Goal: Task Accomplishment & Management: Use online tool/utility

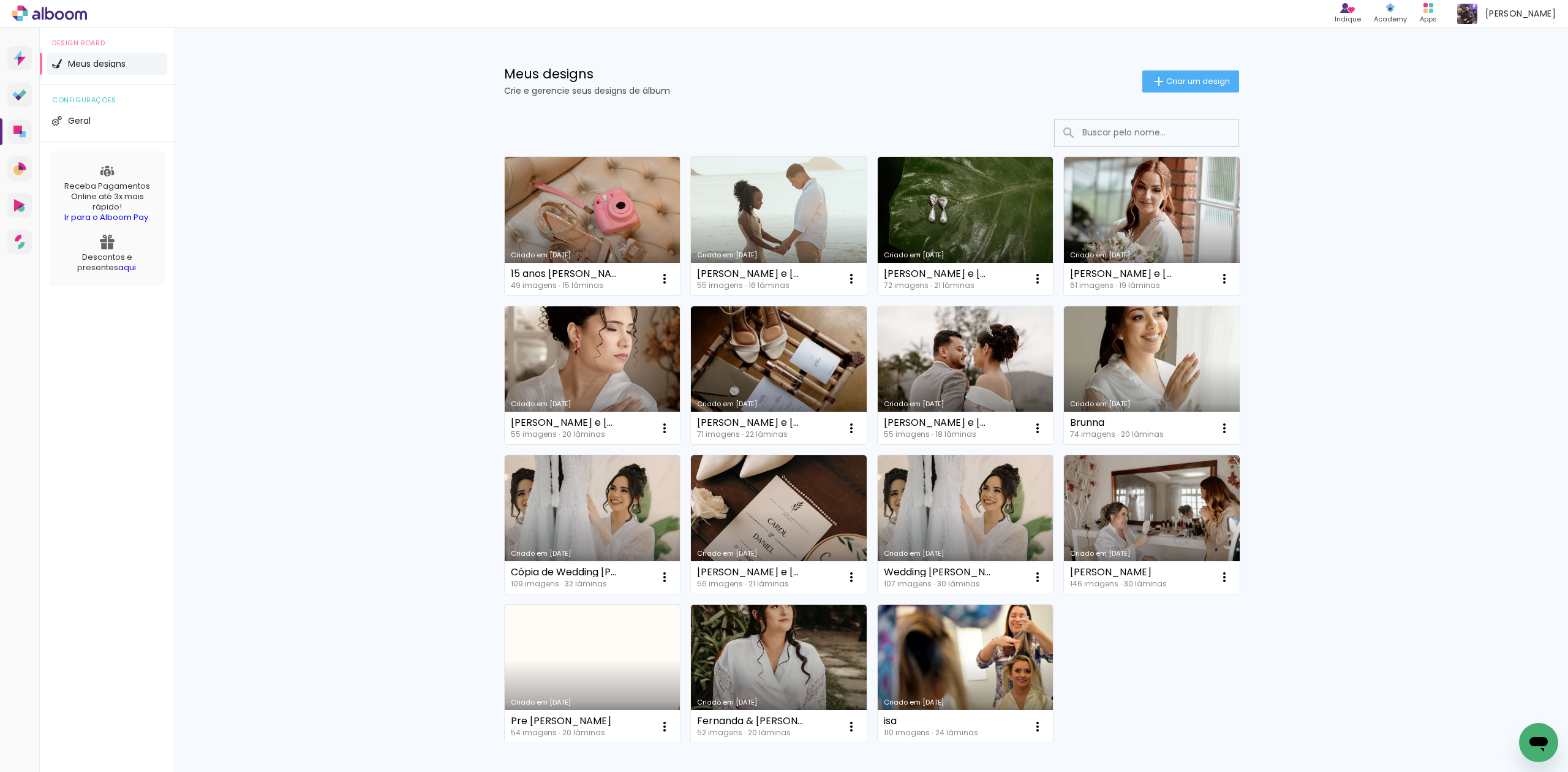
click at [643, 197] on link "Criado em [DATE]" at bounding box center [593, 226] width 176 height 139
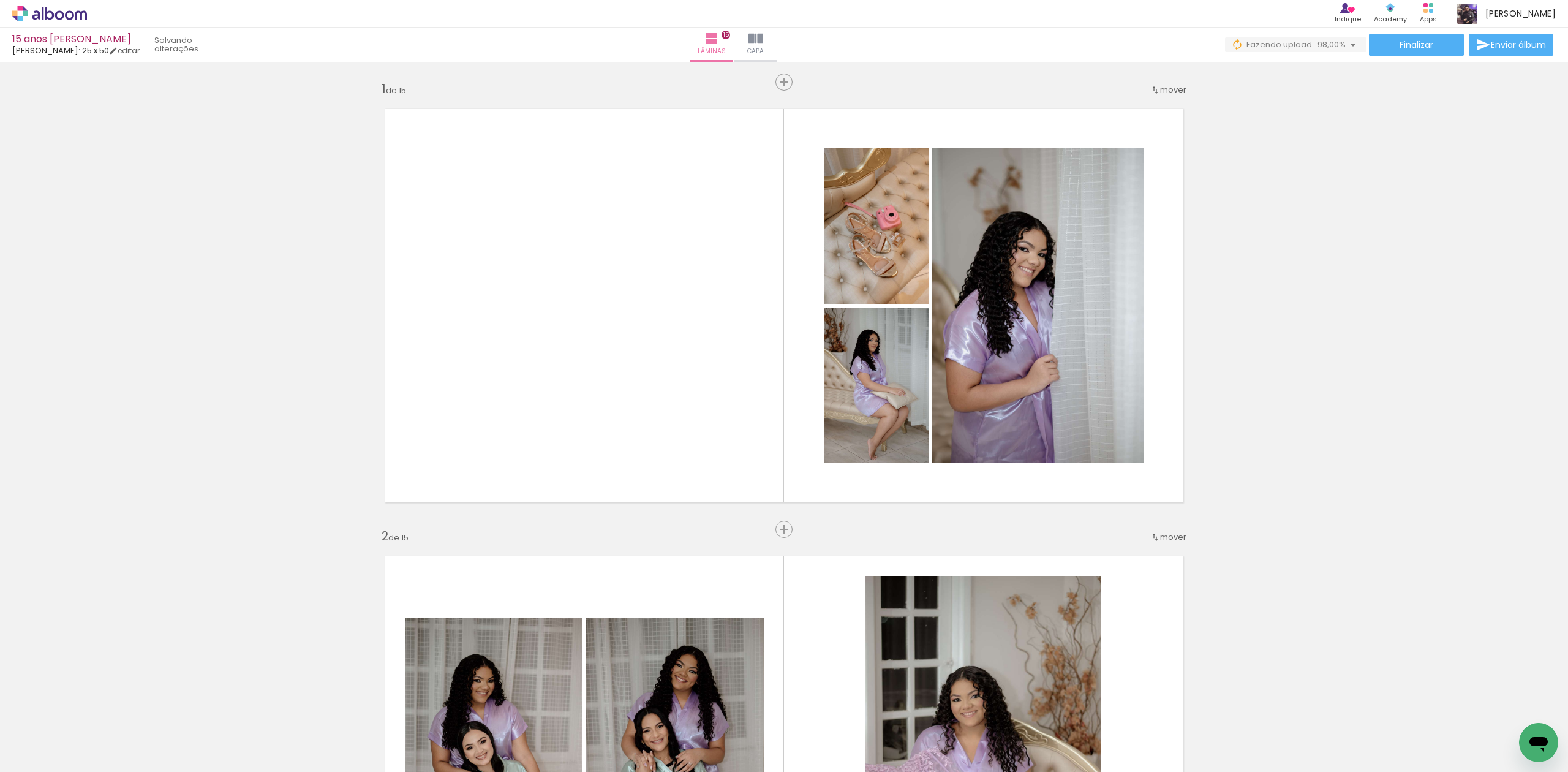
scroll to position [0, 1965]
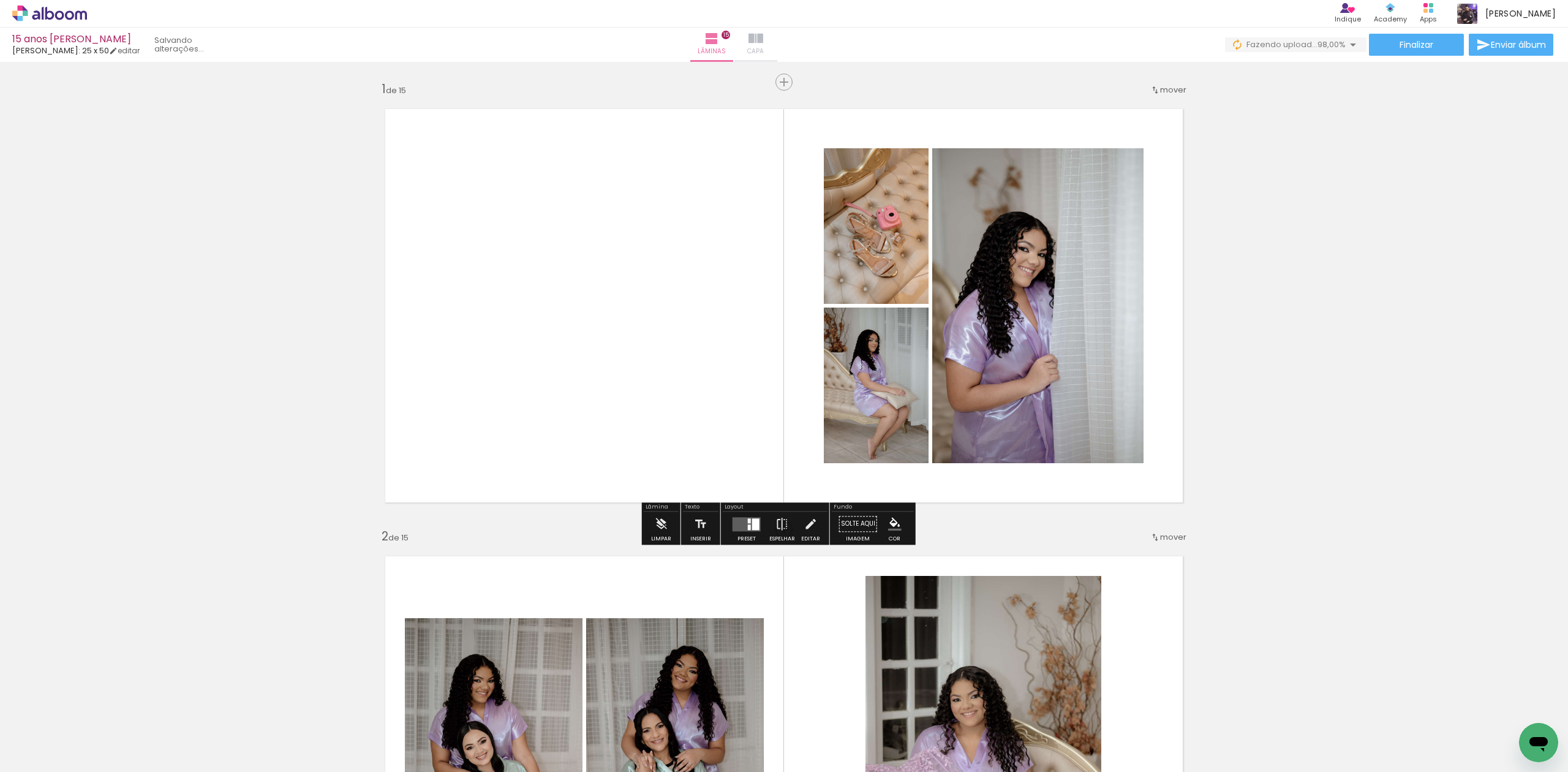
click at [763, 39] on iron-icon at bounding box center [755, 38] width 14 height 14
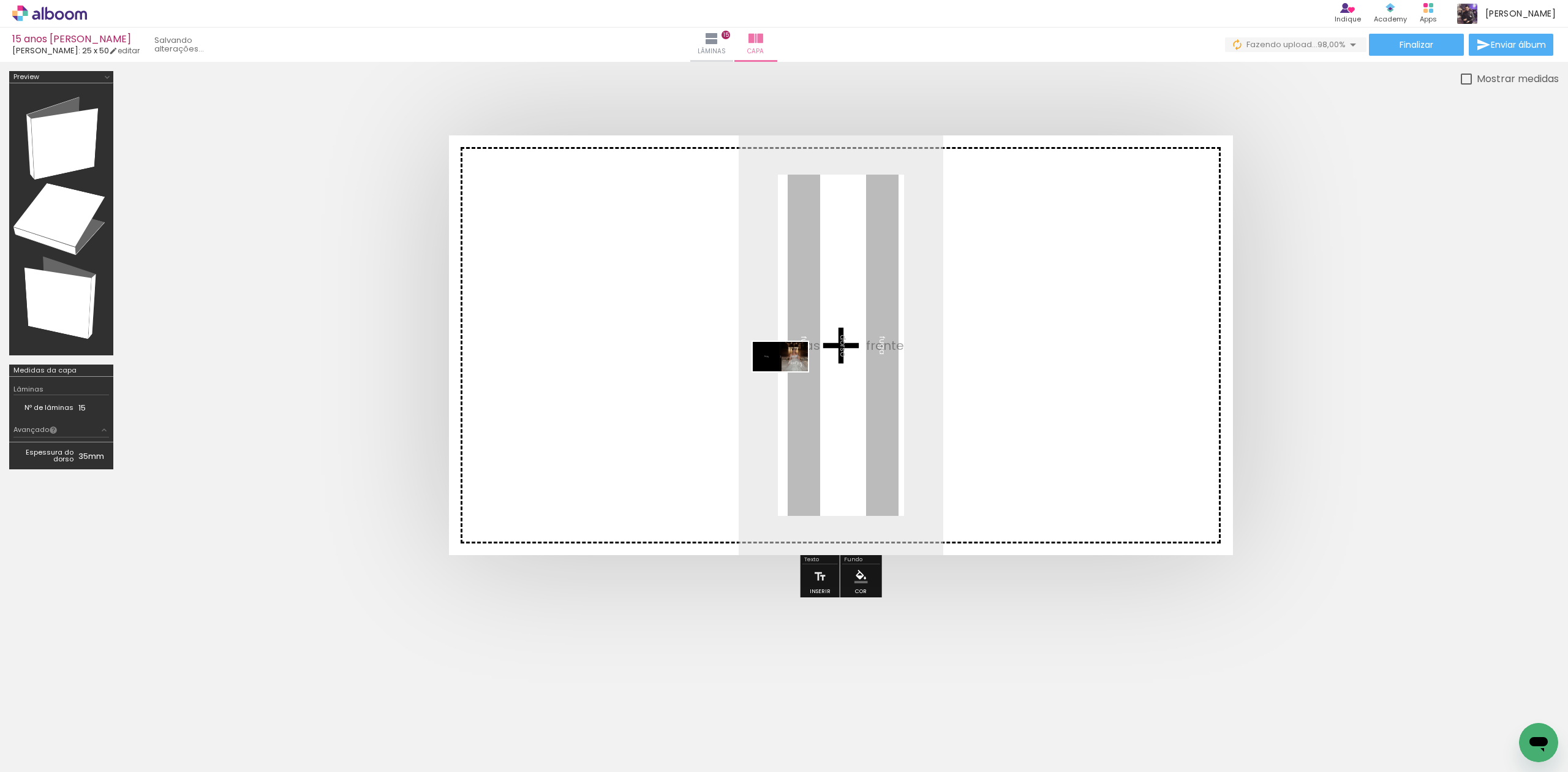
drag, startPoint x: 1517, startPoint y: 732, endPoint x: 787, endPoint y: 378, distance: 811.3
click at [787, 378] on quentale-workspace at bounding box center [784, 386] width 1568 height 772
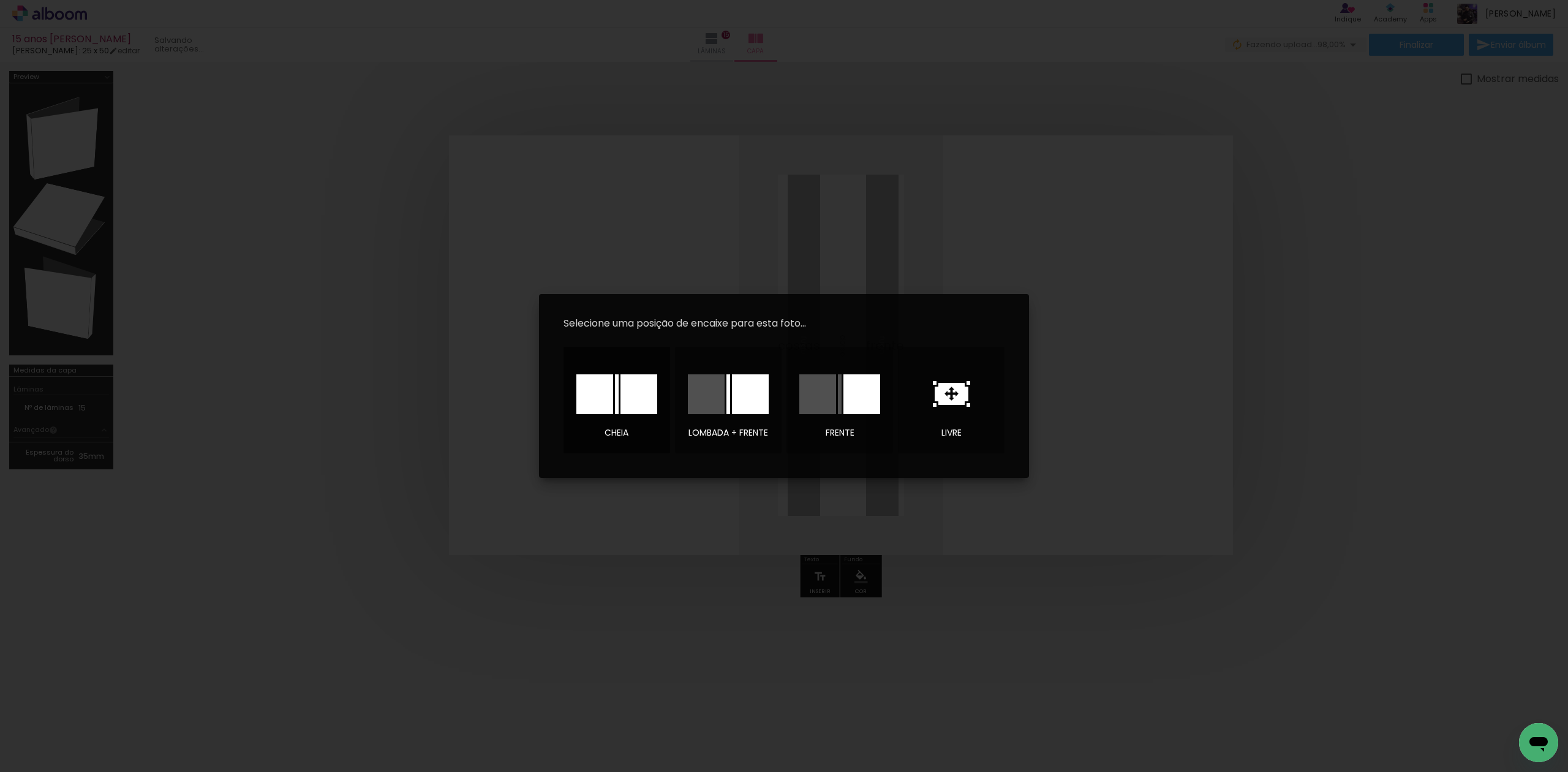
click at [0, 0] on div at bounding box center [0, 0] width 0 height 0
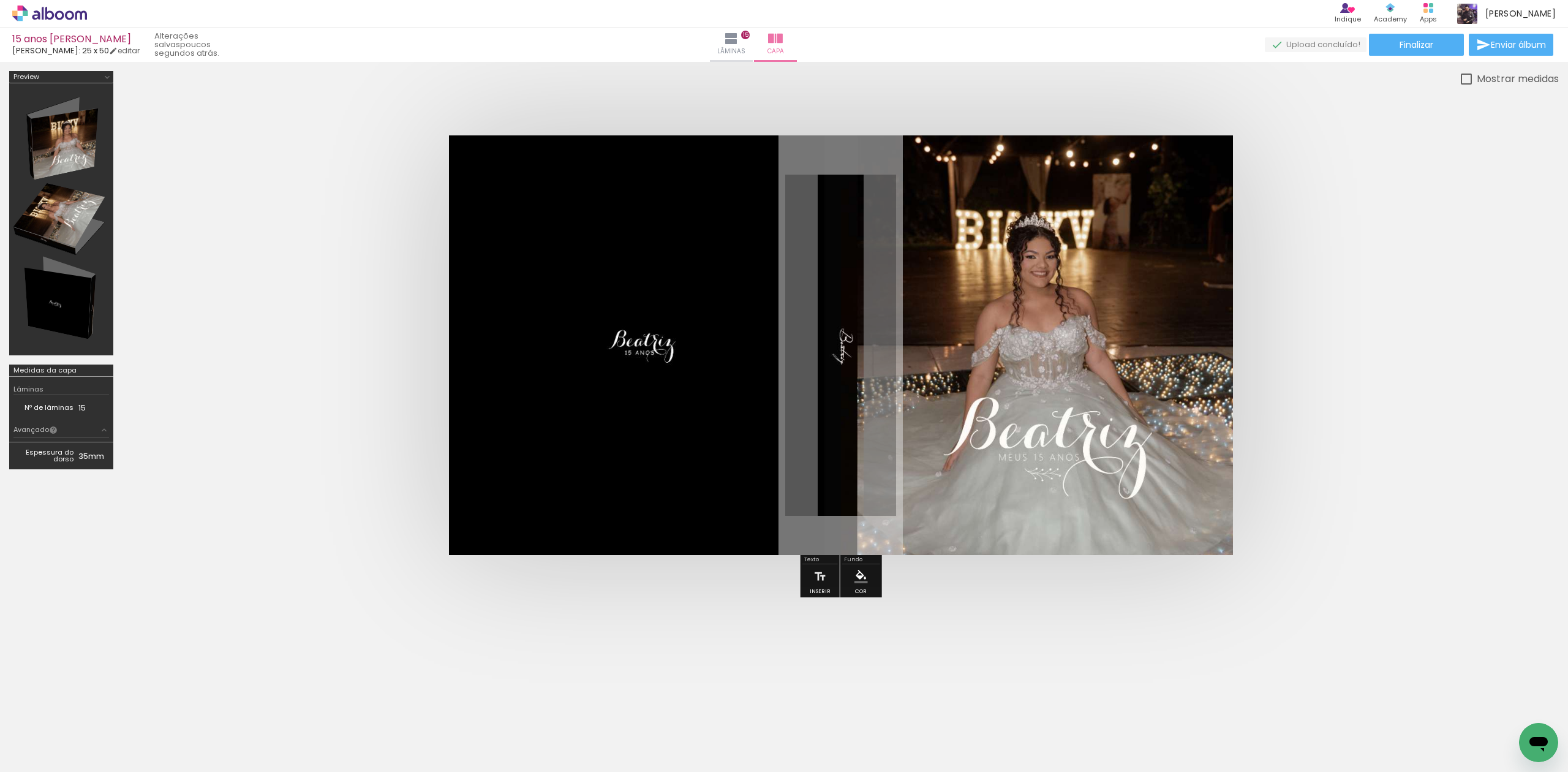
scroll to position [0, 1965]
click at [752, 42] on paper-button "Lâminas 15" at bounding box center [730, 45] width 43 height 34
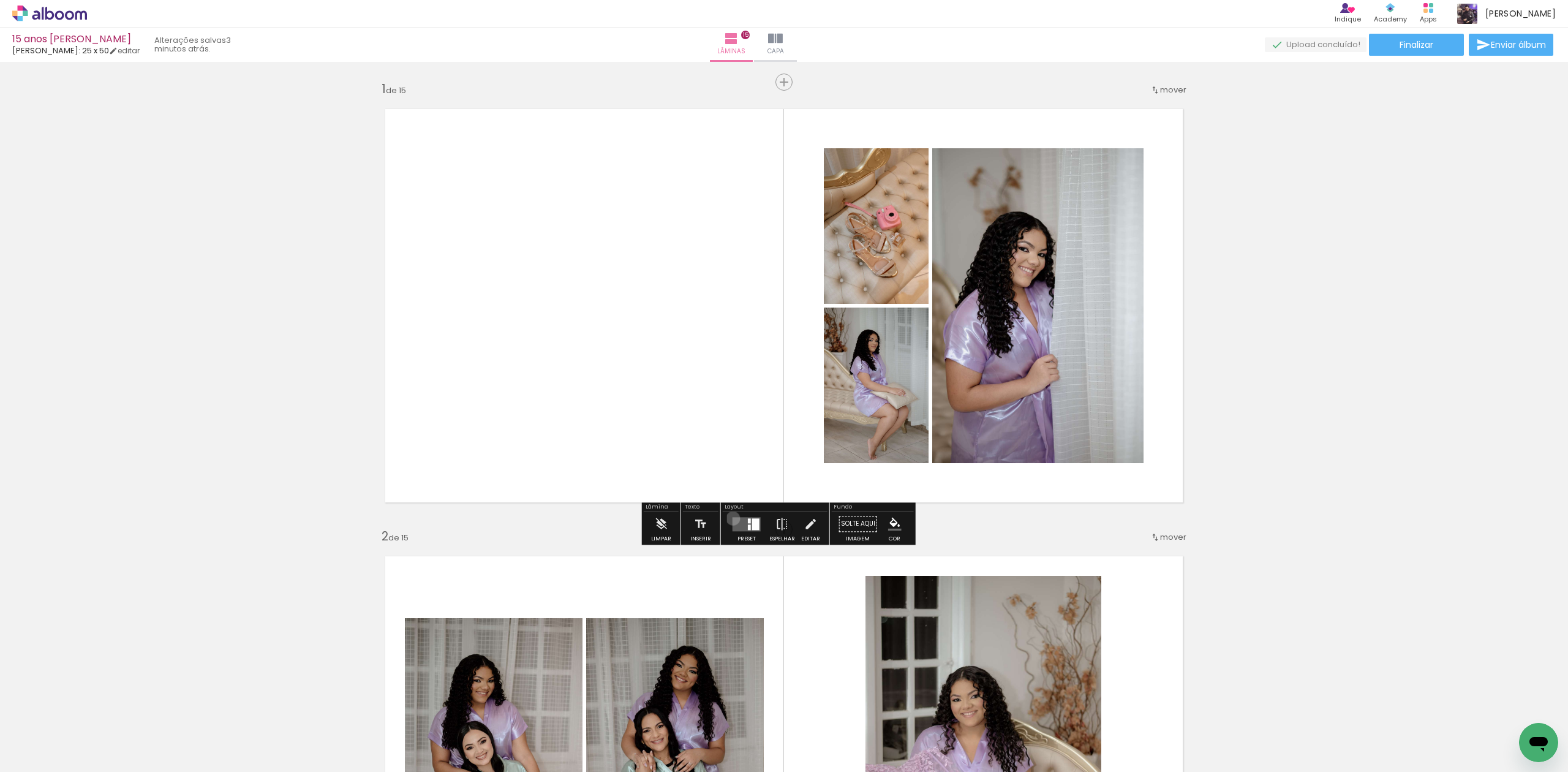
click at [732, 518] on quentale-layouter at bounding box center [746, 524] width 28 height 14
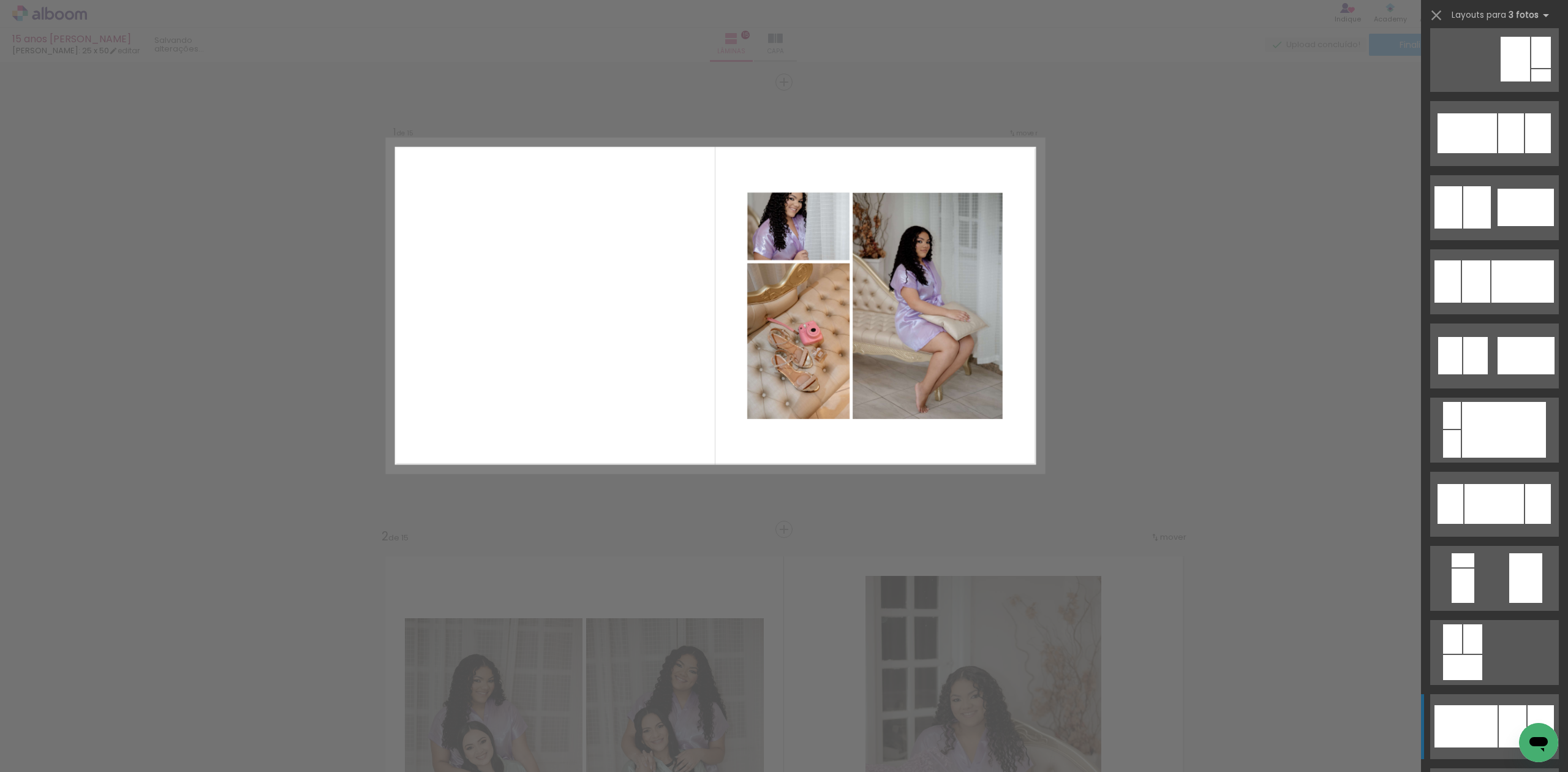
scroll to position [3147, 0]
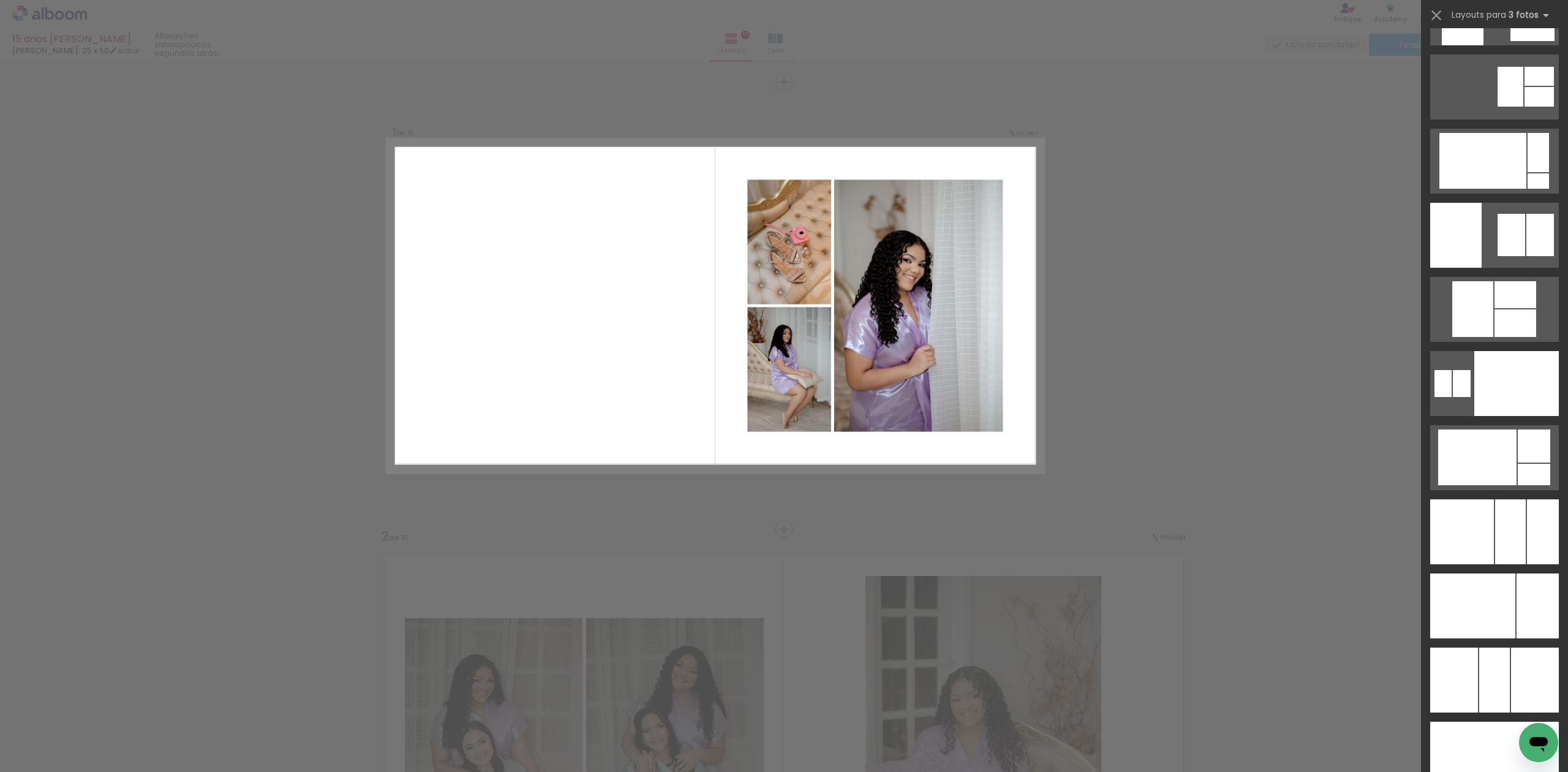
scroll to position [7885, 0]
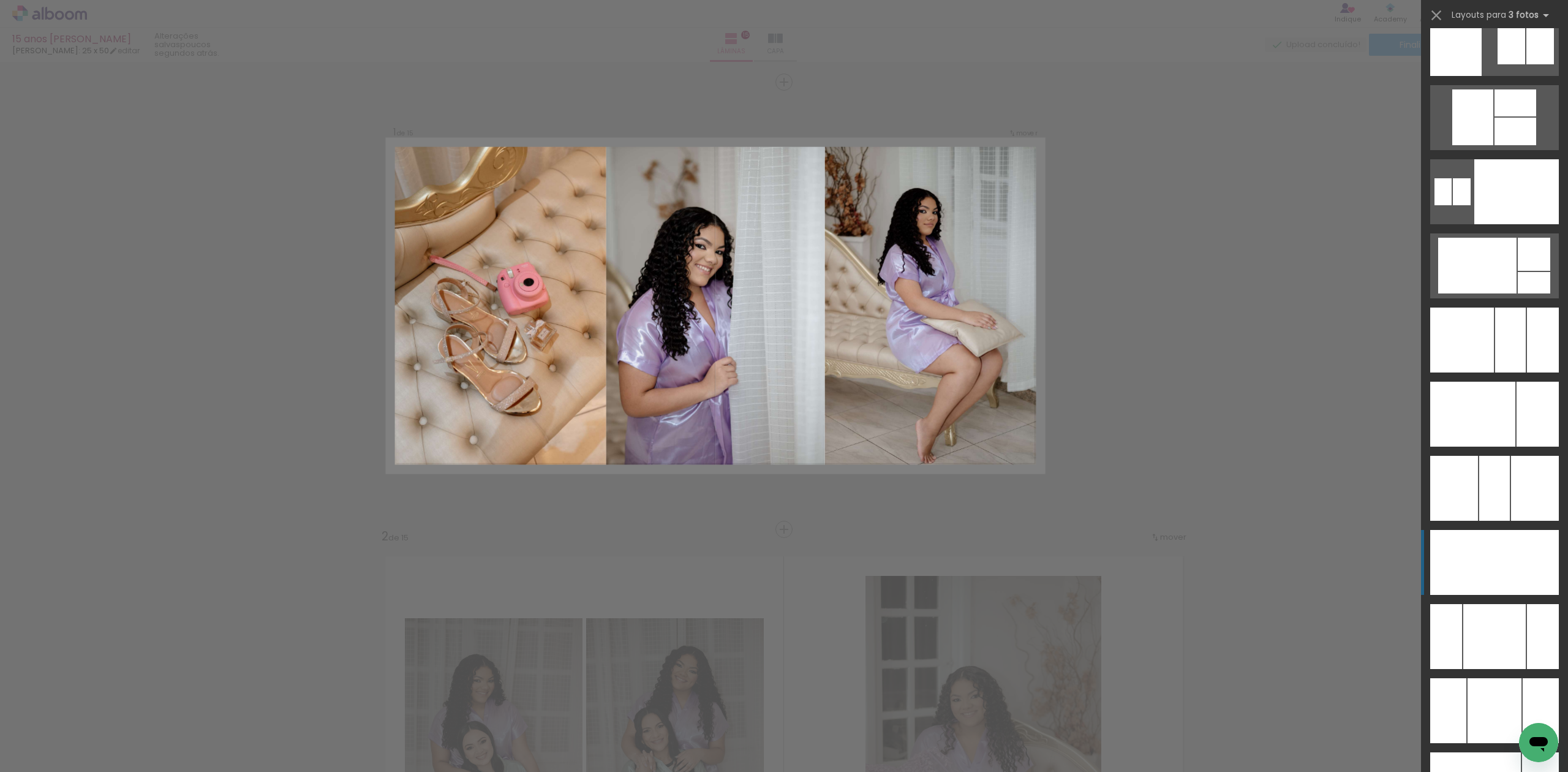
click at [1502, 586] on div at bounding box center [1493, 562] width 45 height 65
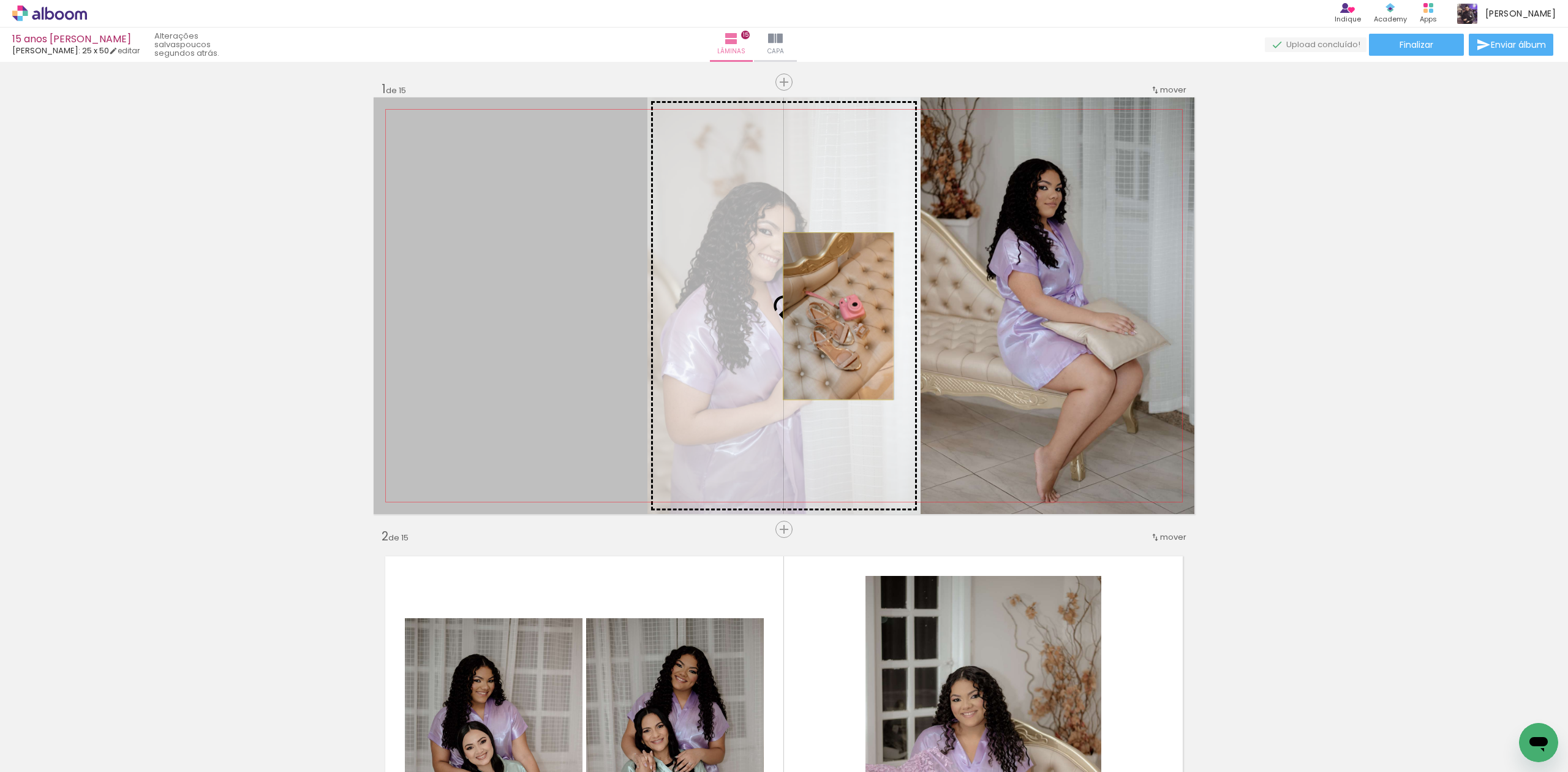
drag, startPoint x: 534, startPoint y: 308, endPoint x: 831, endPoint y: 317, distance: 297.1
click at [0, 0] on slot at bounding box center [0, 0] width 0 height 0
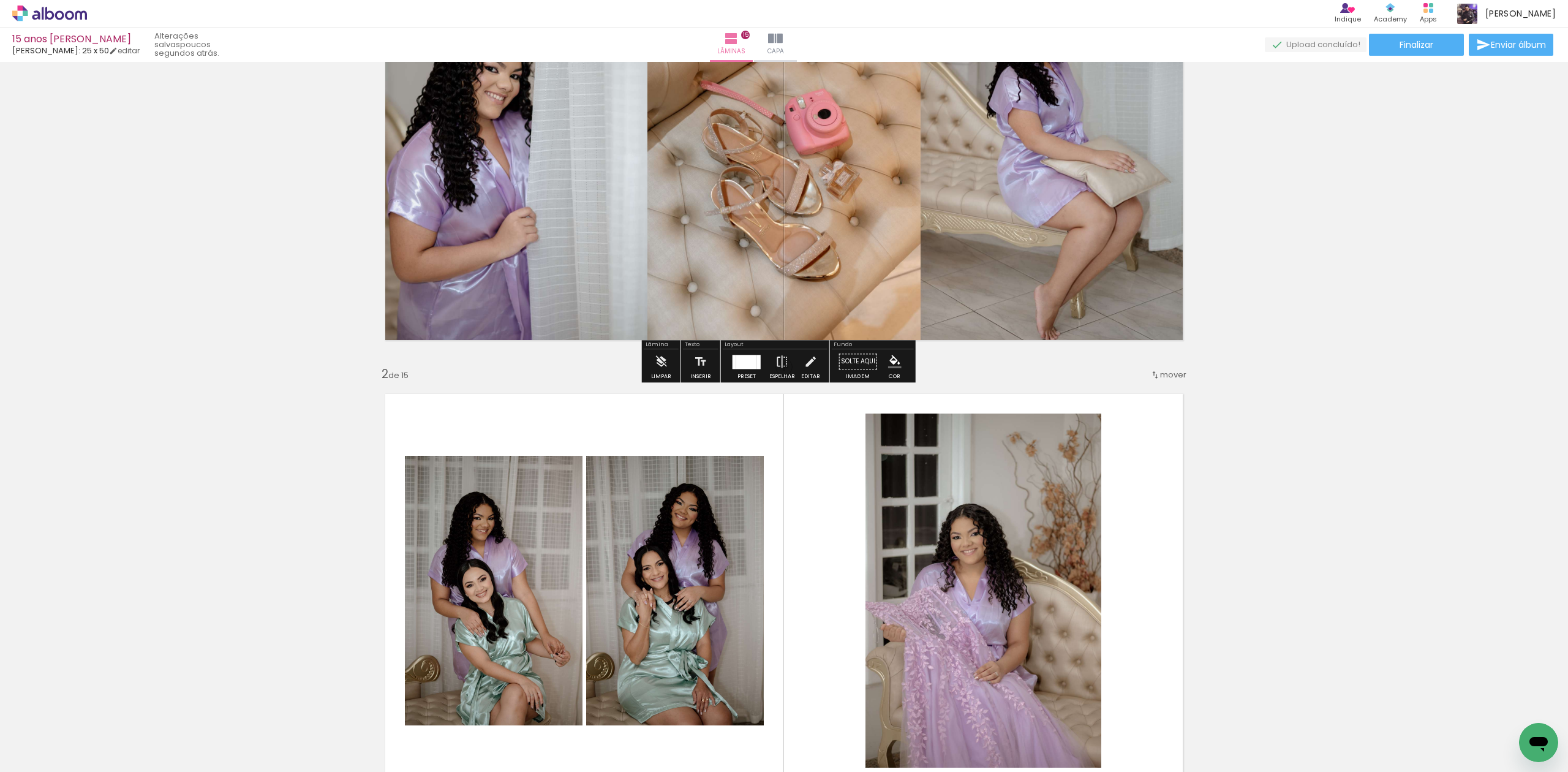
scroll to position [163, 0]
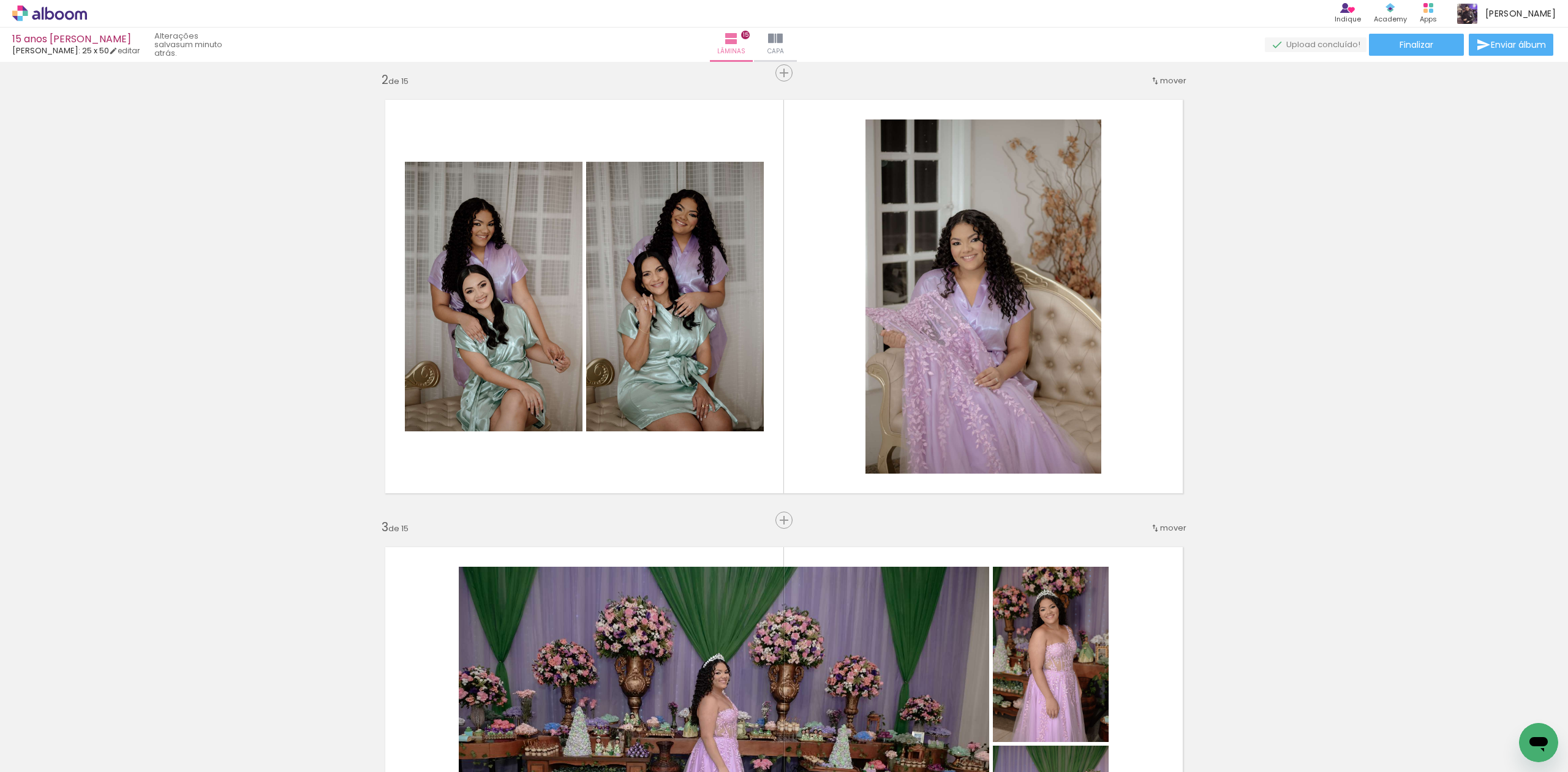
scroll to position [326, 0]
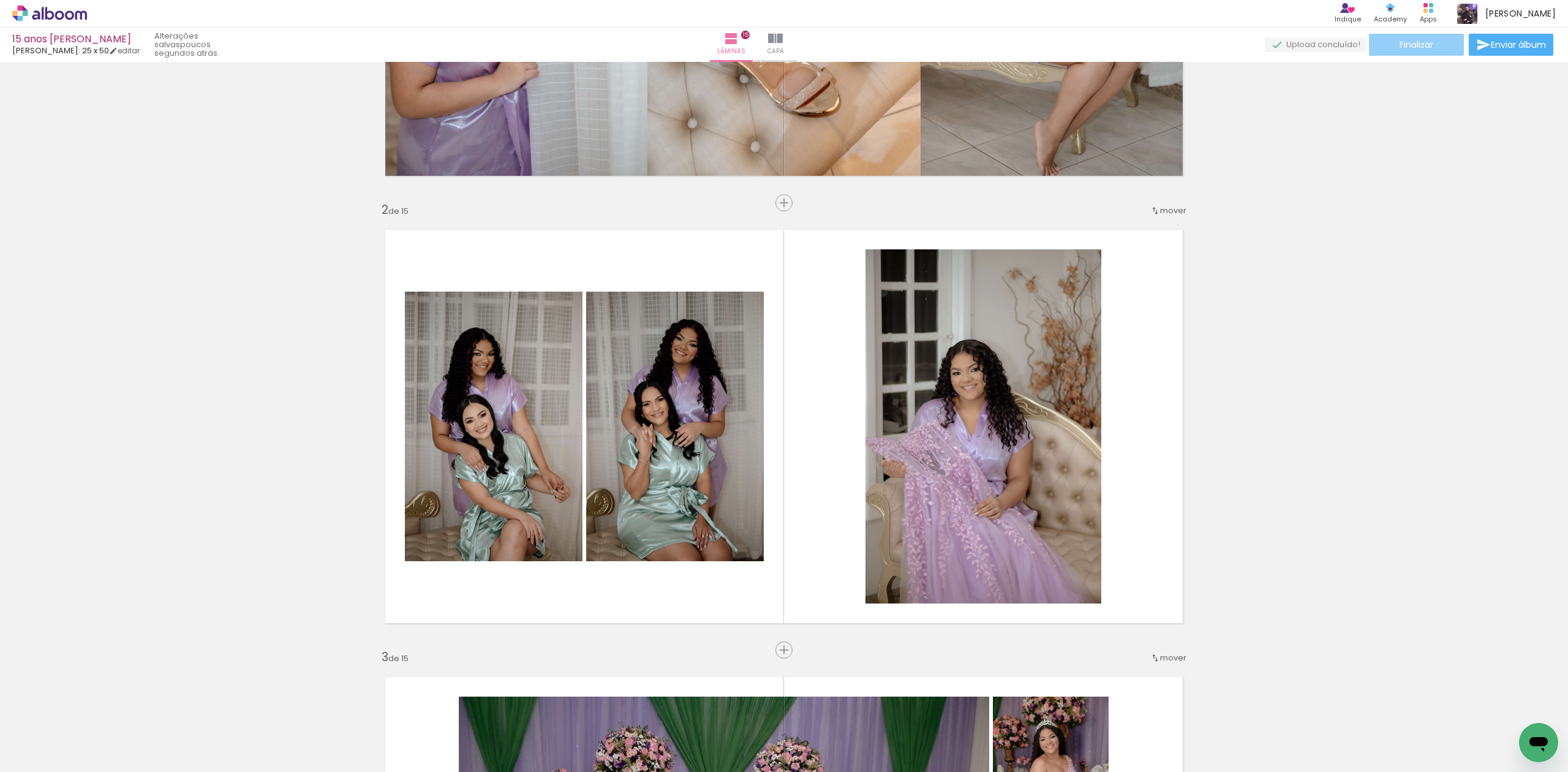
click at [1412, 43] on span "Finalizar" at bounding box center [1416, 44] width 33 height 9
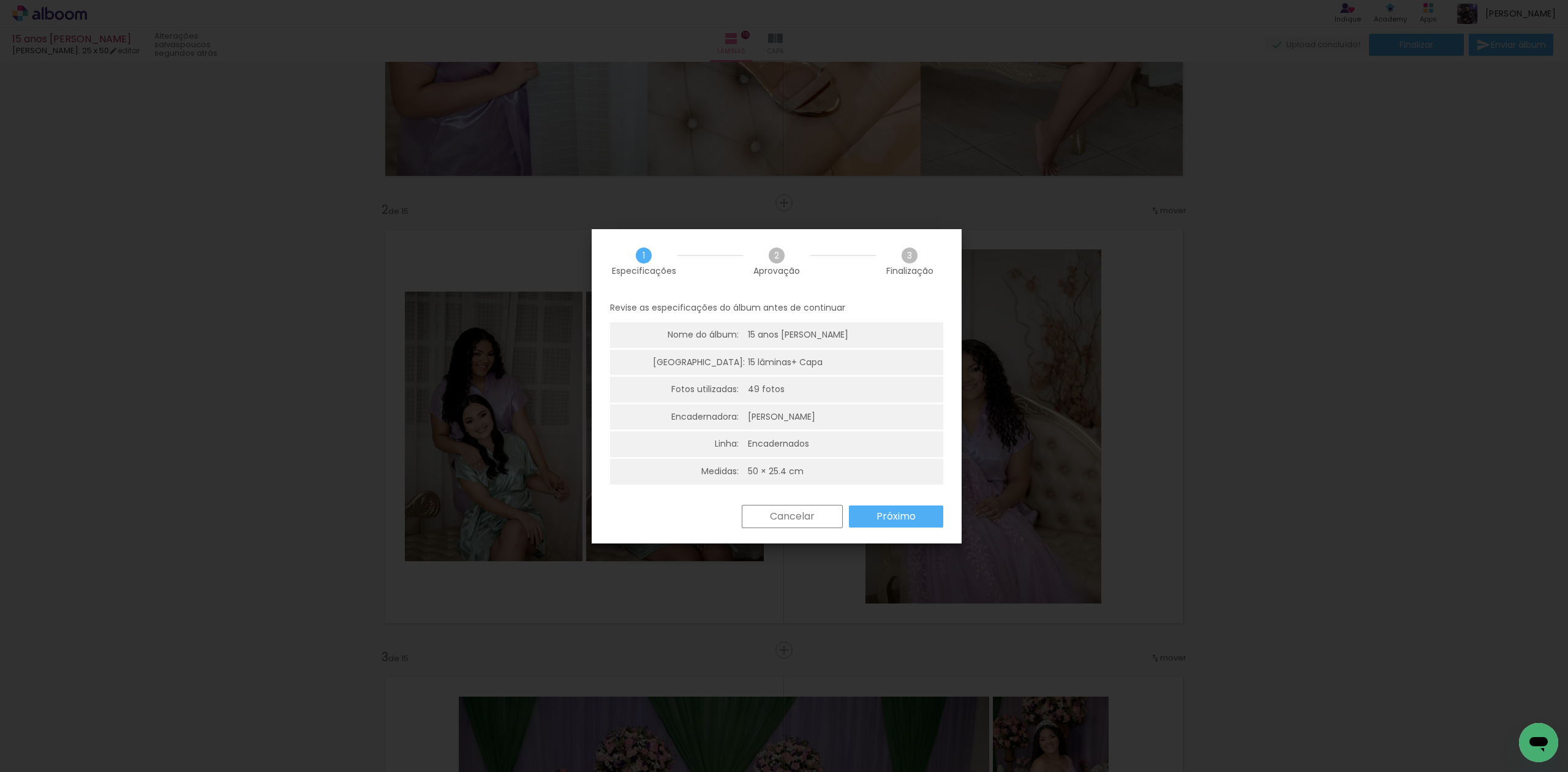
click at [925, 511] on paper-button "Próximo" at bounding box center [896, 516] width 95 height 22
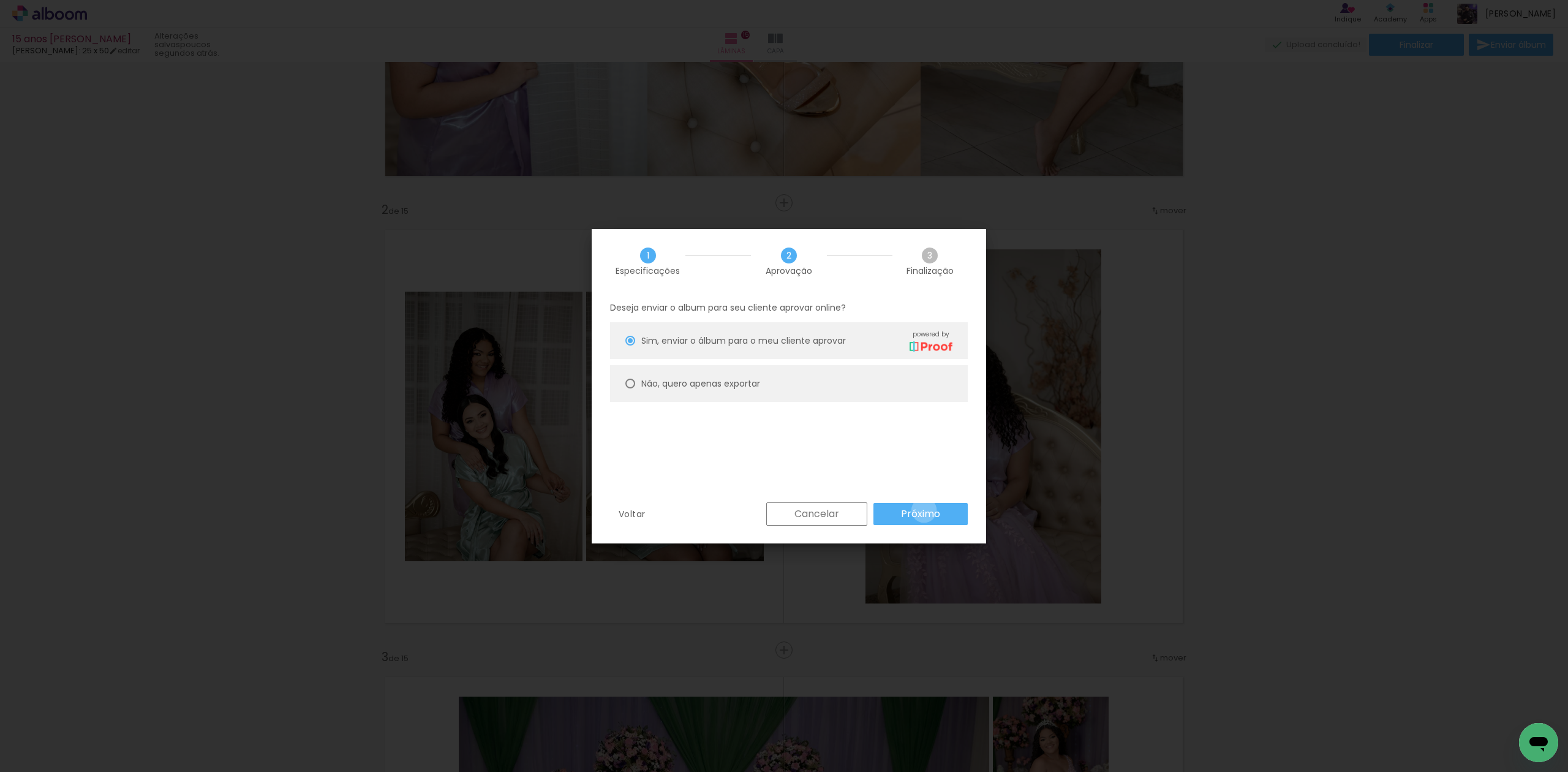
click at [0, 0] on slot "Próximo" at bounding box center [0, 0] width 0 height 0
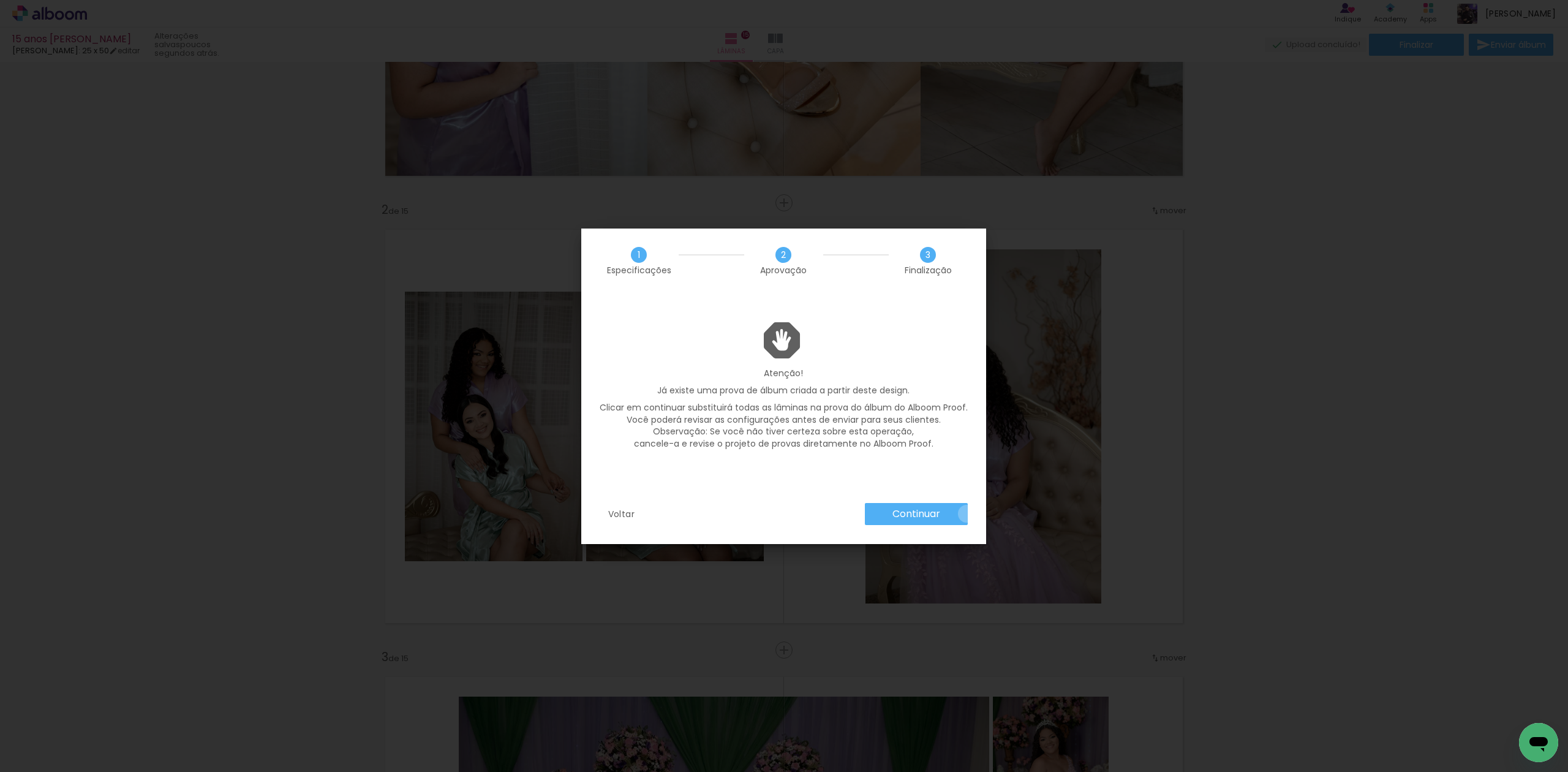
click at [967, 514] on paper-button "Continuar" at bounding box center [916, 514] width 103 height 22
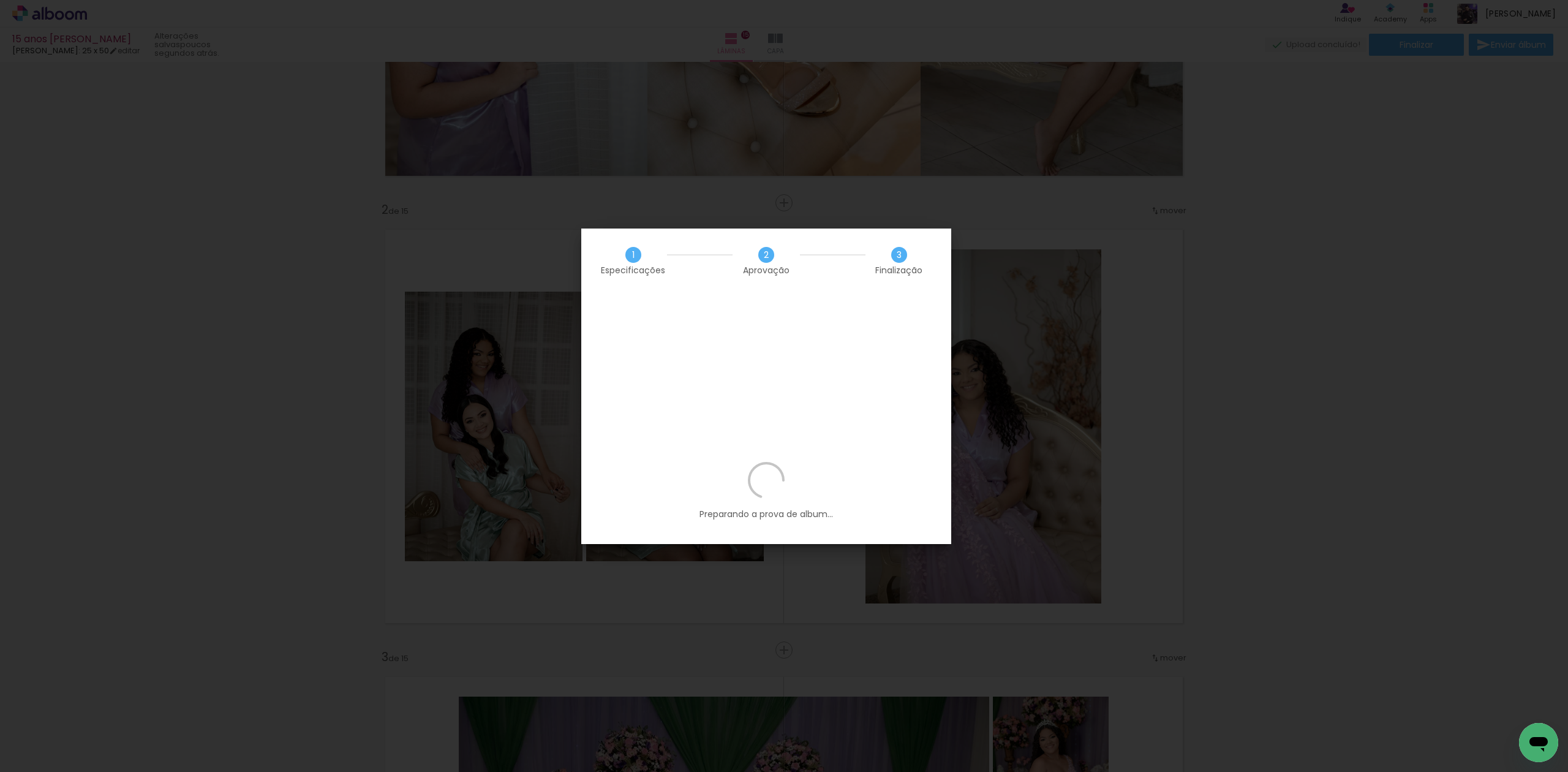
click at [1314, 173] on iron-overlay-backdrop at bounding box center [784, 386] width 1568 height 772
click at [1393, 134] on iron-overlay-backdrop at bounding box center [784, 386] width 1568 height 772
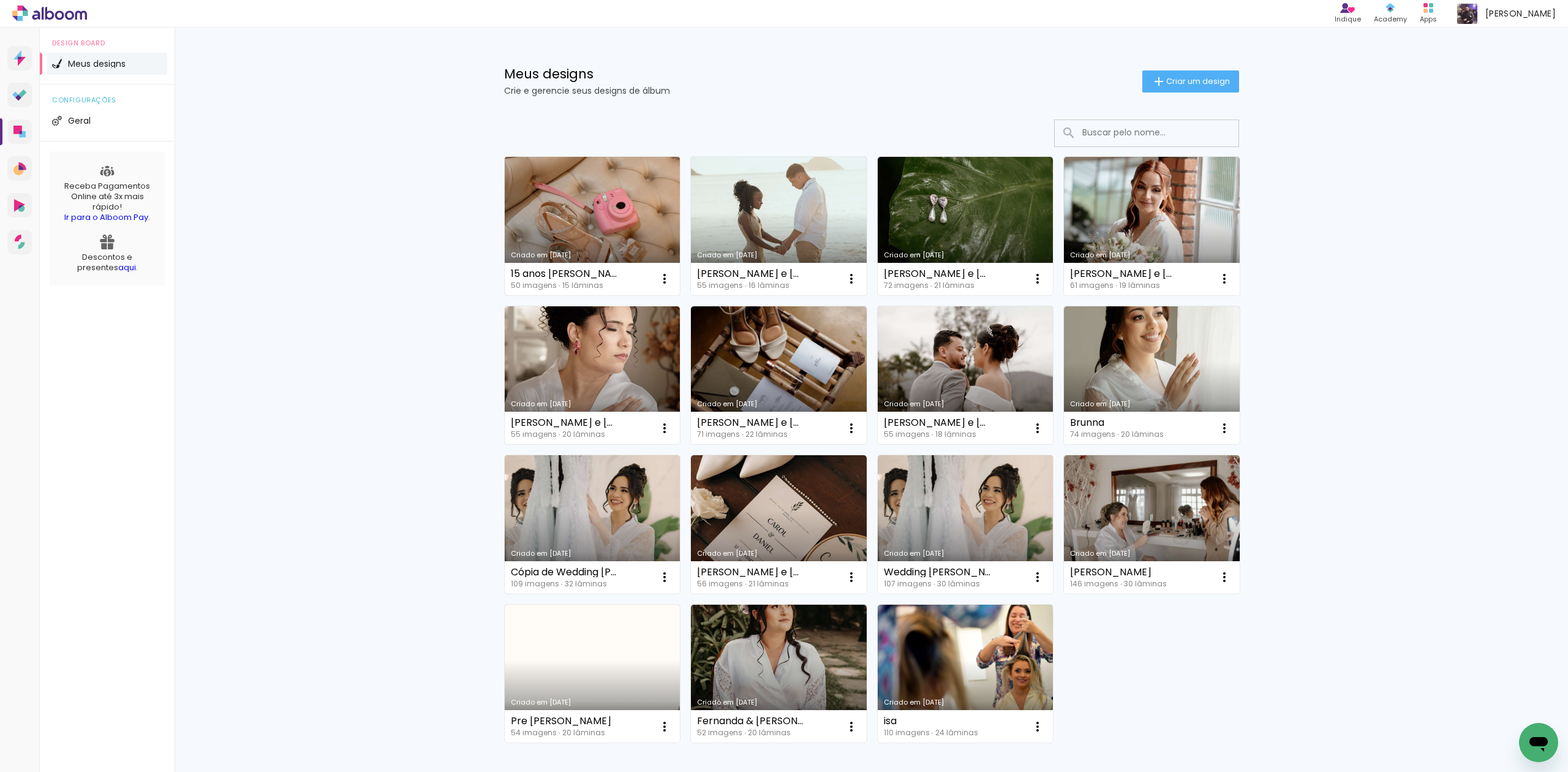
click at [610, 195] on link "Criado em [DATE]" at bounding box center [593, 226] width 176 height 139
